Goal: Information Seeking & Learning: Learn about a topic

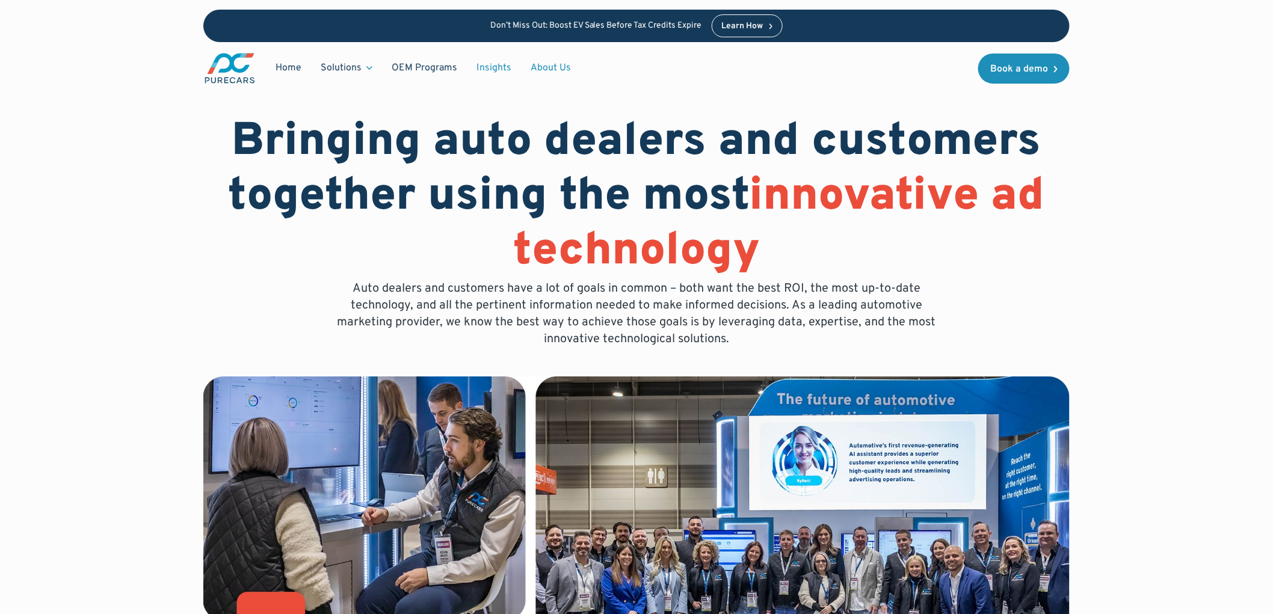
click at [487, 69] on link "Insights" at bounding box center [494, 68] width 54 height 23
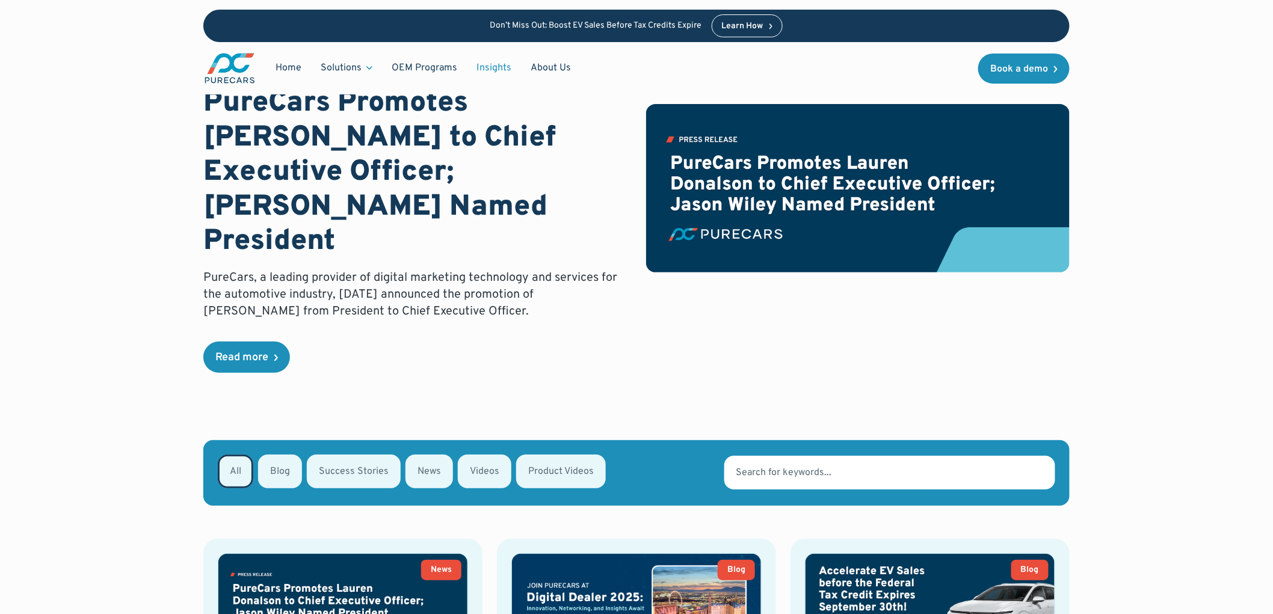
scroll to position [200, 0]
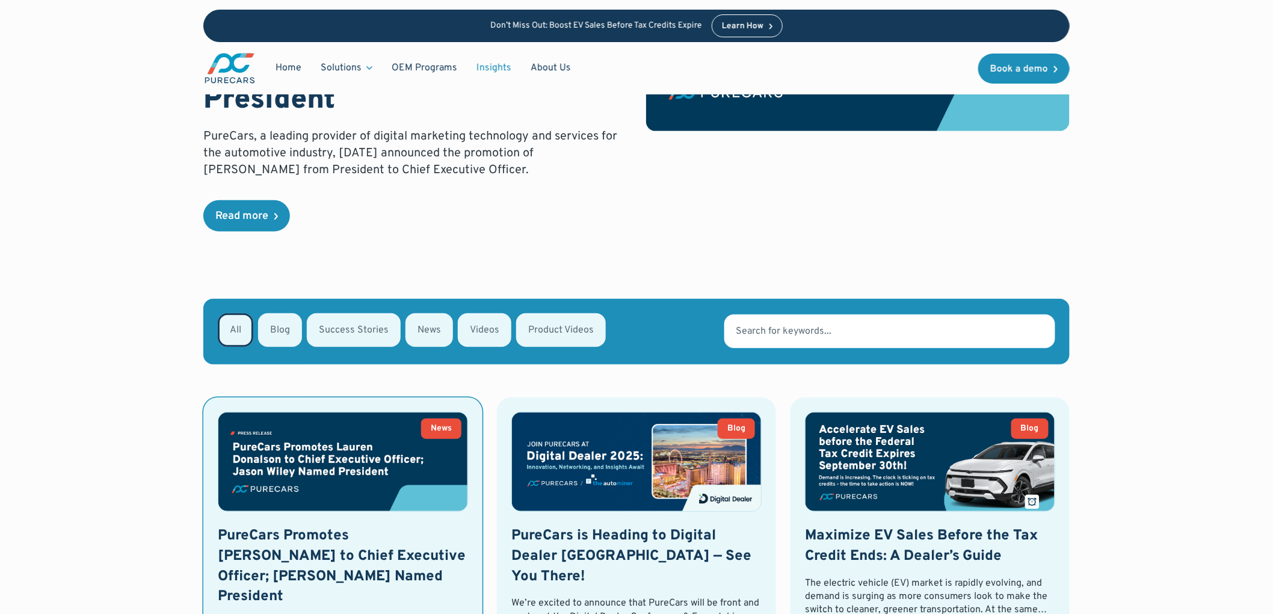
click at [341, 427] on img at bounding box center [342, 462] width 249 height 99
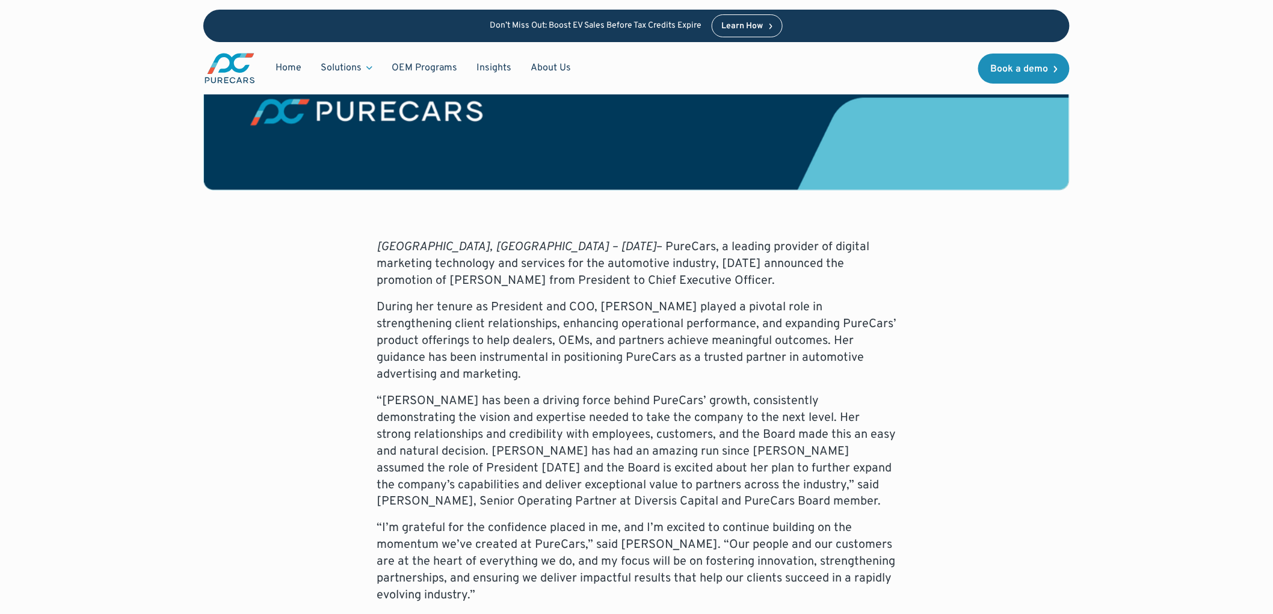
scroll to position [467, 0]
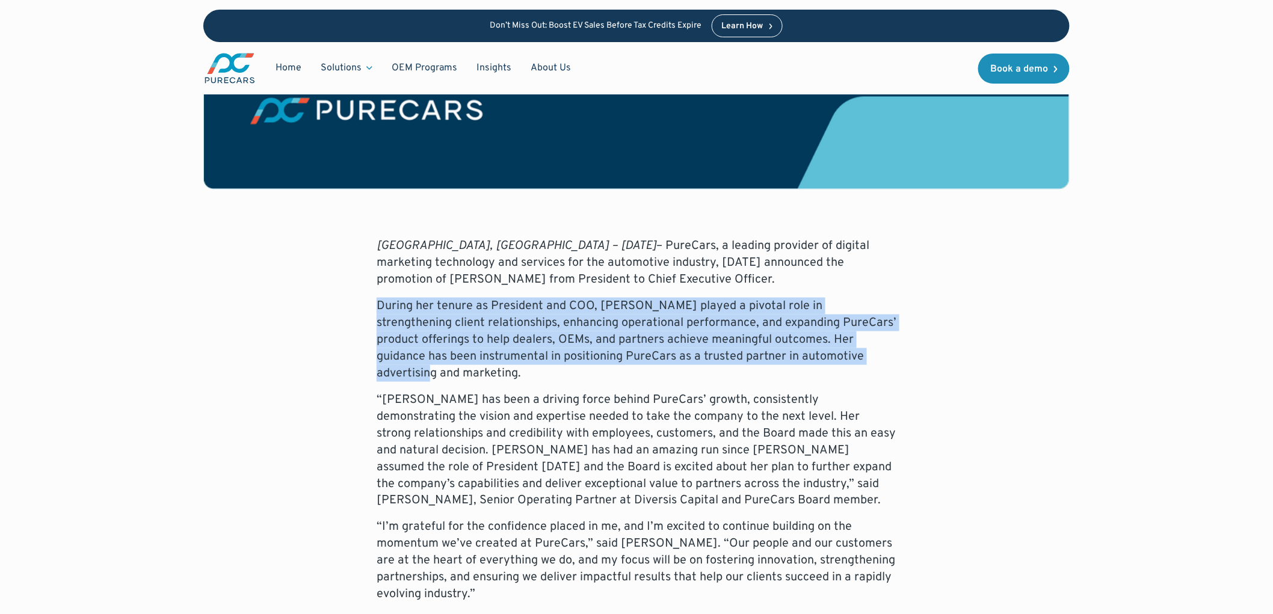
drag, startPoint x: 380, startPoint y: 261, endPoint x: 907, endPoint y: 313, distance: 529.0
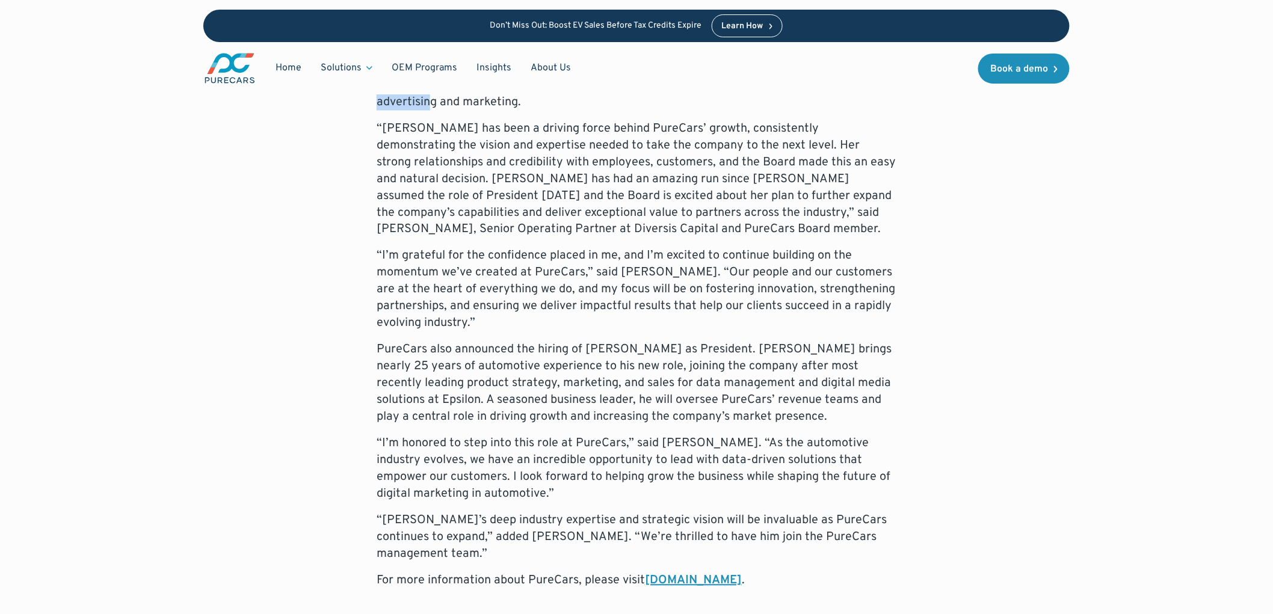
scroll to position [802, 0]
